Goal: Navigation & Orientation: Find specific page/section

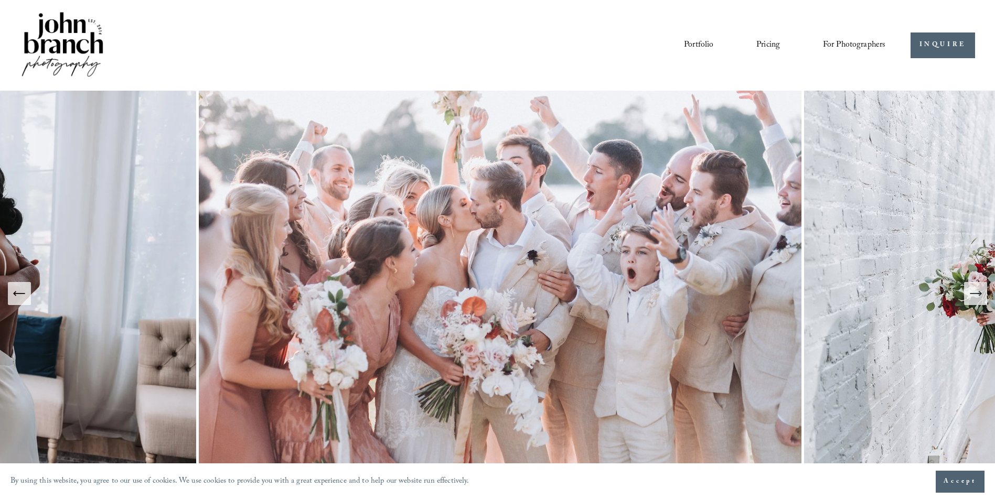
click at [759, 48] on link "Pricing" at bounding box center [768, 45] width 24 height 18
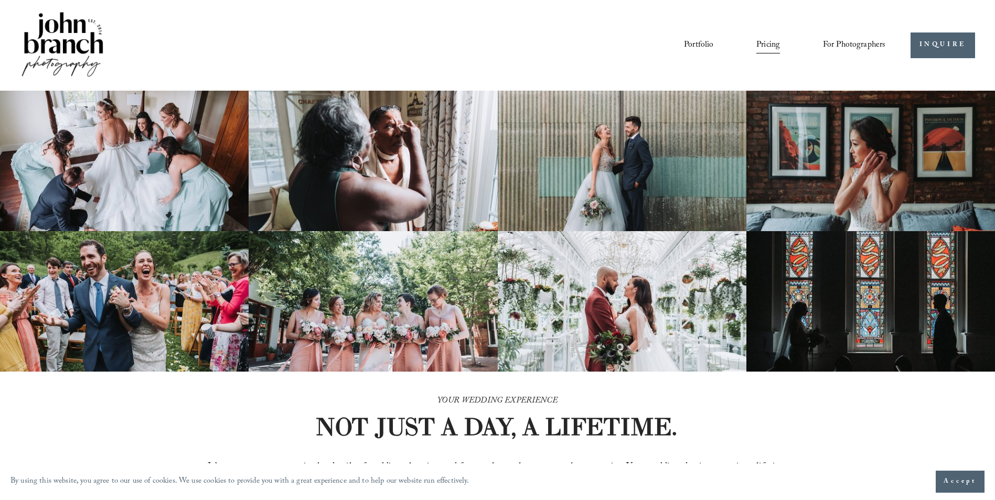
click at [845, 46] on span "For Photographers" at bounding box center [854, 45] width 63 height 16
click at [695, 44] on link "Portfolio" at bounding box center [698, 45] width 29 height 18
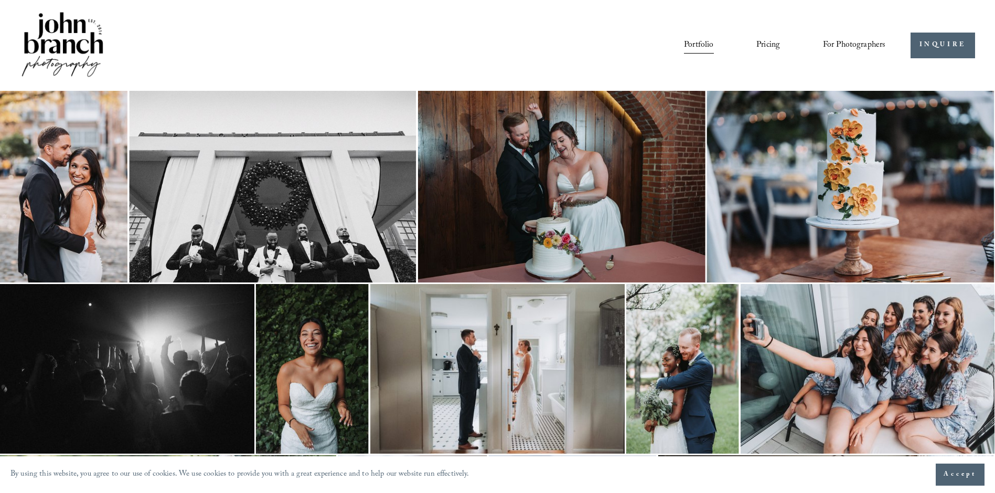
click at [70, 60] on div at bounding box center [497, 246] width 995 height 493
click at [78, 52] on img at bounding box center [62, 45] width 85 height 71
